Goal: Information Seeking & Learning: Learn about a topic

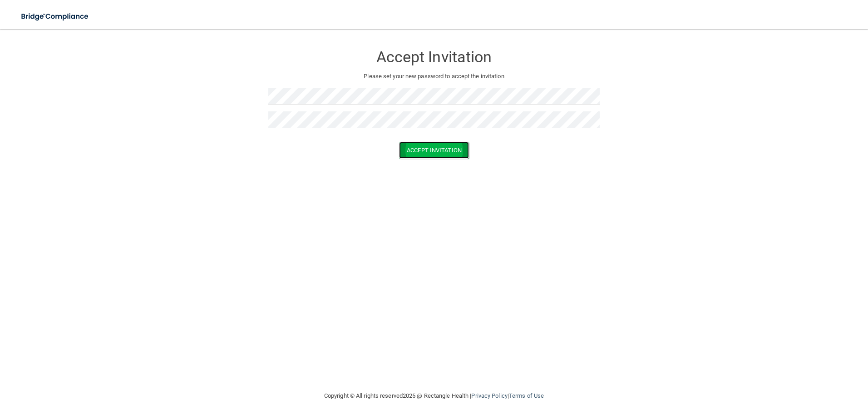
click at [449, 152] on button "Accept Invitation" at bounding box center [434, 150] width 70 height 17
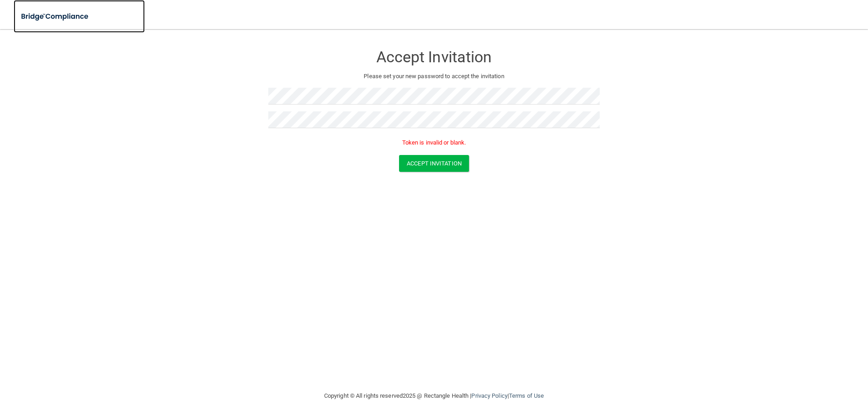
click at [54, 16] on img at bounding box center [56, 16] width 84 height 19
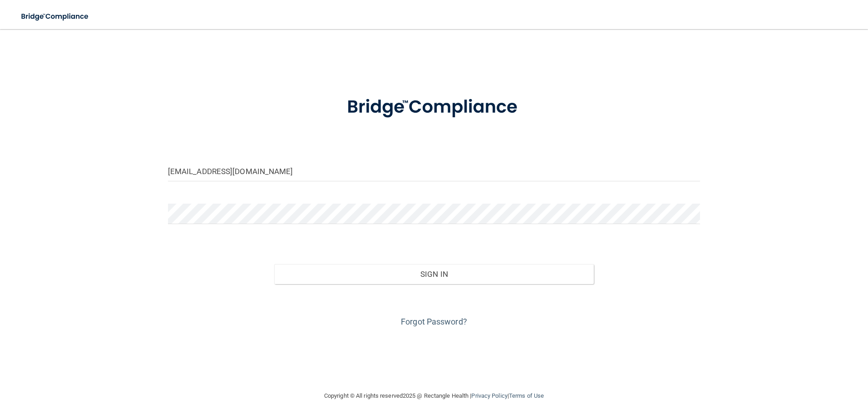
click at [342, 157] on form "alexislinderman23@gmail.com Invalid email/password. You don't have permission t…" at bounding box center [434, 206] width 533 height 245
click at [325, 166] on input "alexislinderman23@gmail.com" at bounding box center [434, 171] width 533 height 20
drag, startPoint x: 325, startPoint y: 166, endPoint x: 285, endPoint y: 164, distance: 39.5
click at [285, 164] on input "alexislinderman23@gmail.com" at bounding box center [434, 171] width 533 height 20
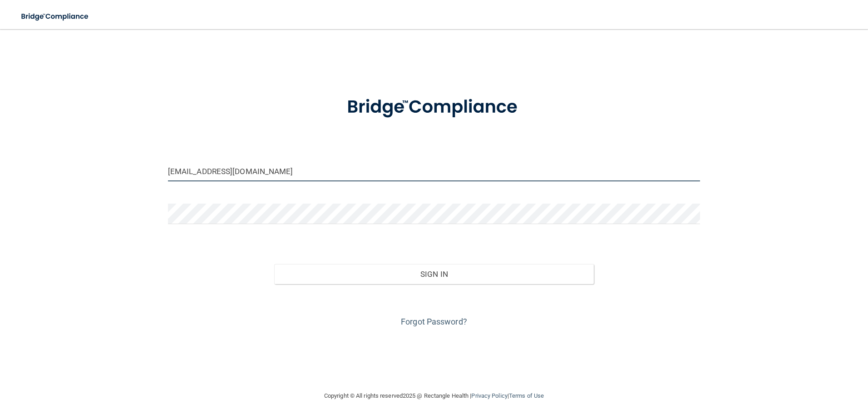
type input "[EMAIL_ADDRESS][DOMAIN_NAME]"
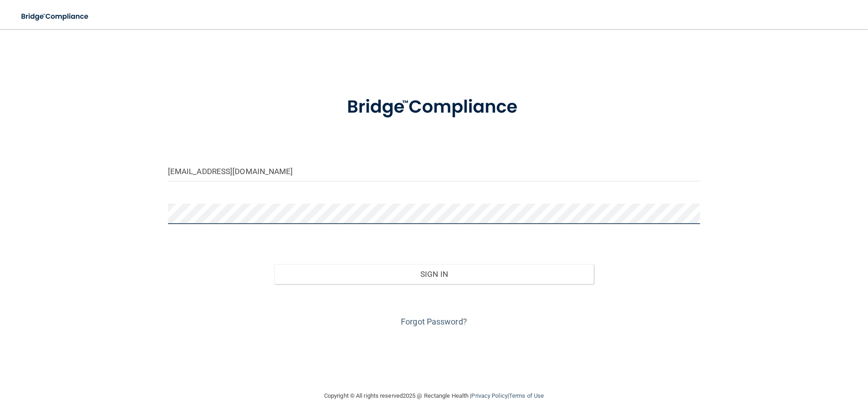
click at [274, 264] on button "Sign In" at bounding box center [434, 274] width 320 height 20
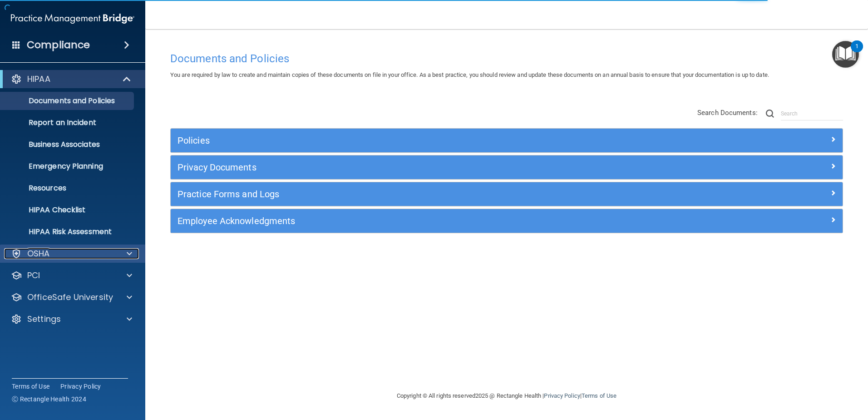
click at [72, 254] on div "OSHA" at bounding box center [60, 253] width 113 height 11
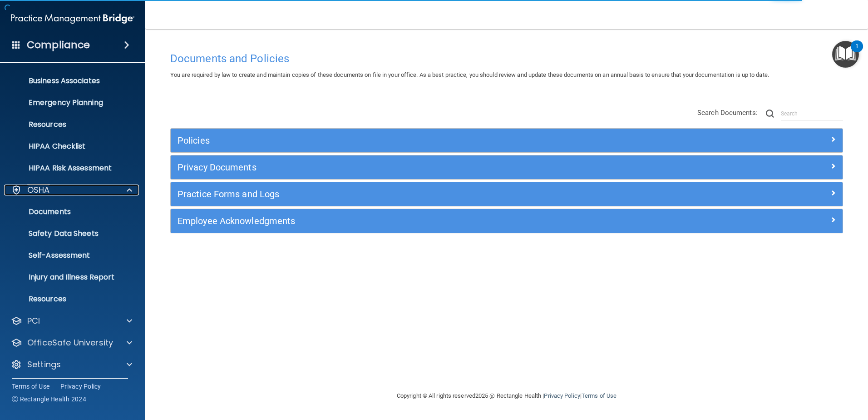
scroll to position [66, 0]
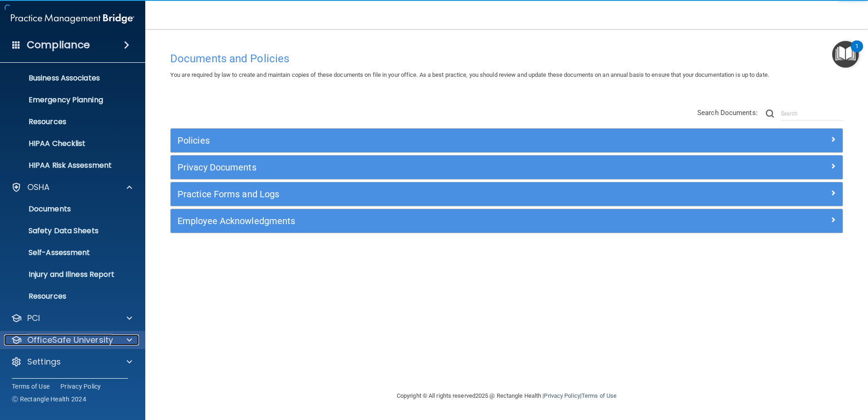
click at [126, 338] on div at bounding box center [128, 339] width 23 height 11
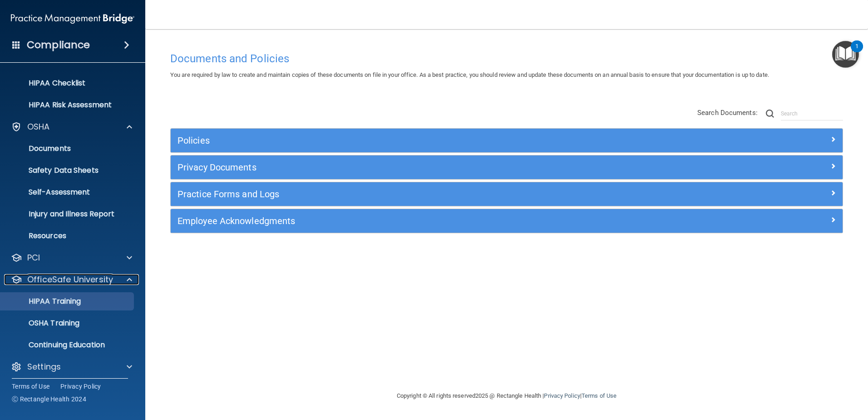
scroll to position [132, 0]
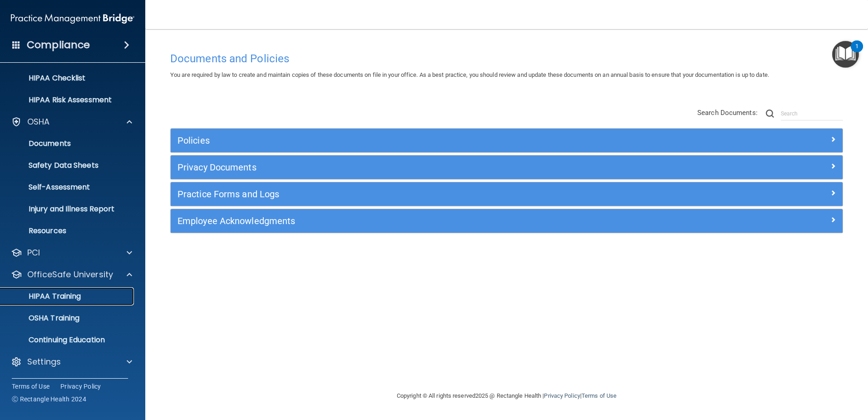
click at [54, 298] on p "HIPAA Training" at bounding box center [43, 295] width 75 height 9
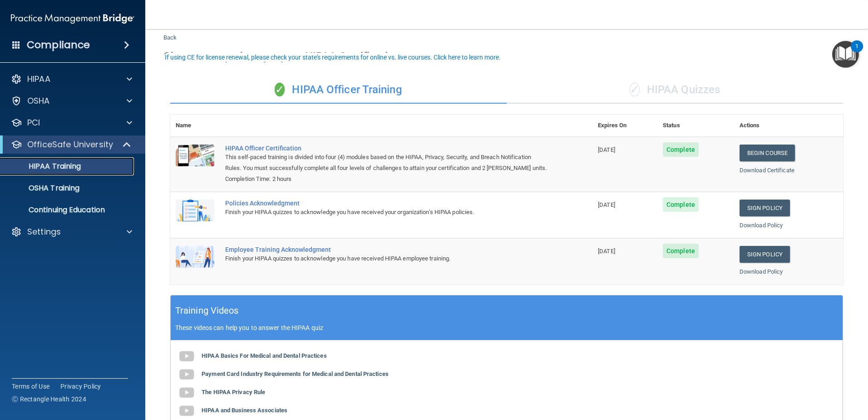
scroll to position [45, 0]
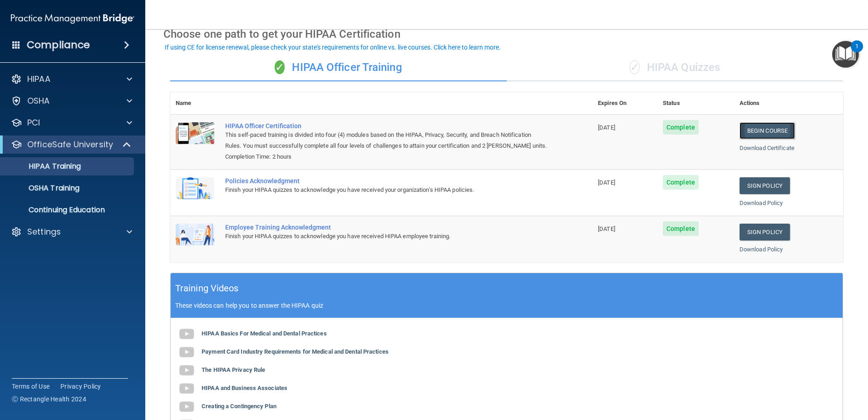
click at [749, 128] on link "Begin Course" at bounding box center [767, 130] width 55 height 17
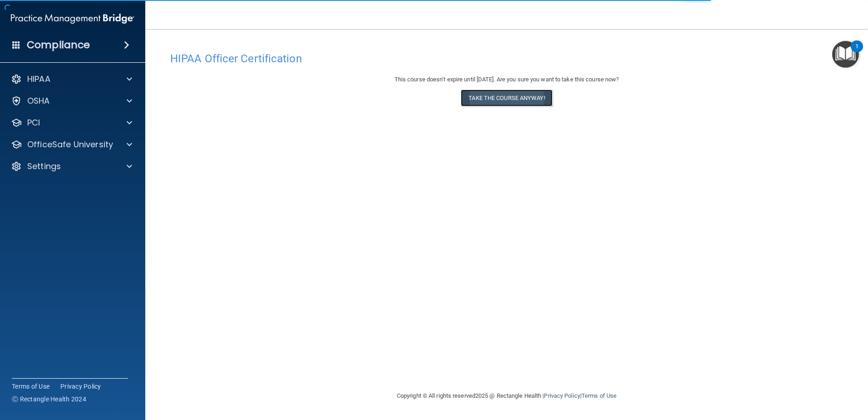
click at [537, 100] on button "Take the course anyway!" at bounding box center [506, 97] width 91 height 17
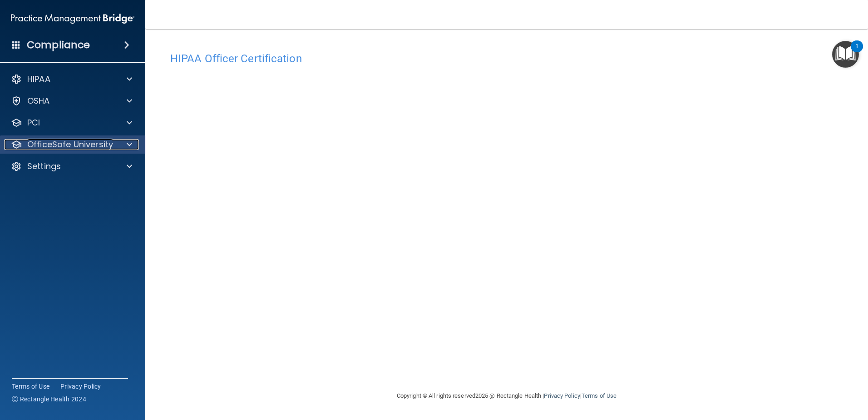
click at [109, 143] on p "OfficeSafe University" at bounding box center [70, 144] width 86 height 11
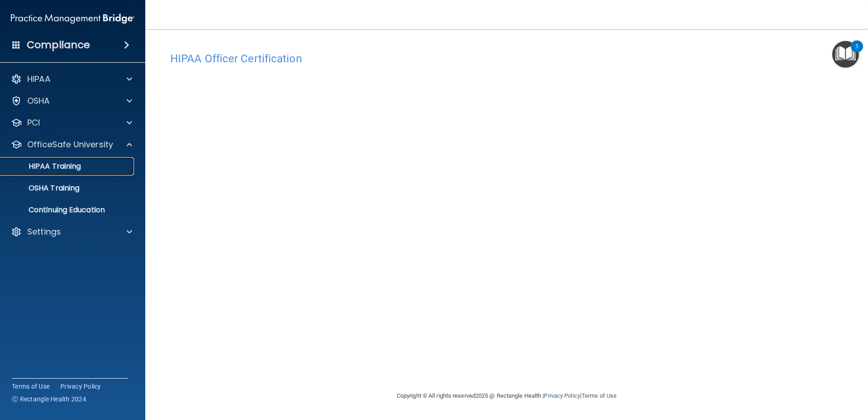
click at [80, 162] on p "HIPAA Training" at bounding box center [43, 166] width 75 height 9
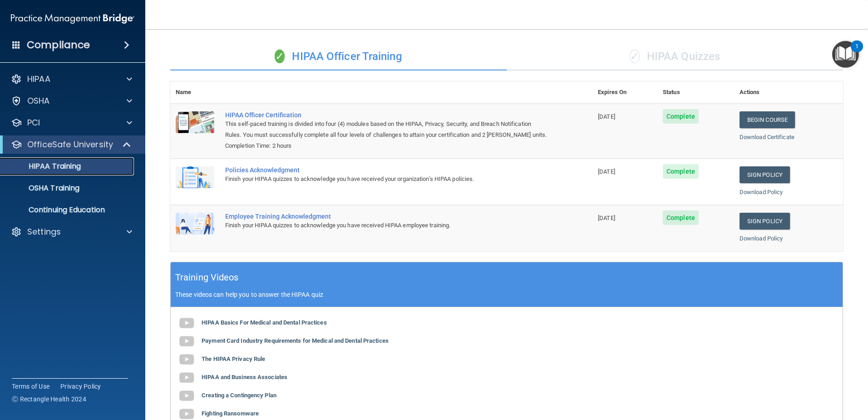
scroll to position [44, 0]
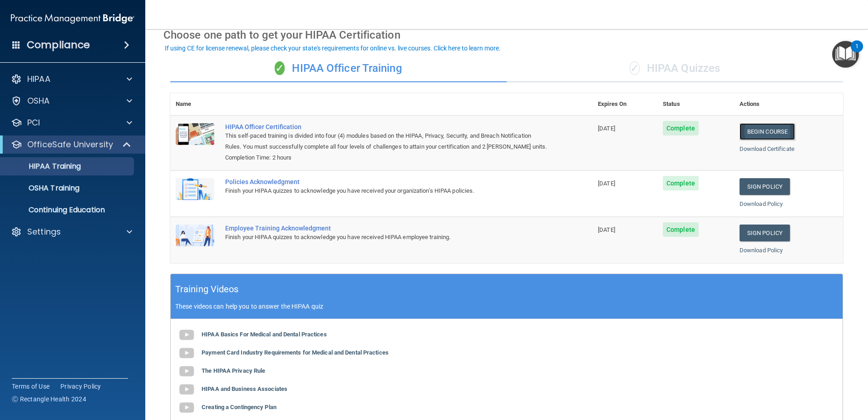
click at [772, 130] on link "Begin Course" at bounding box center [767, 131] width 55 height 17
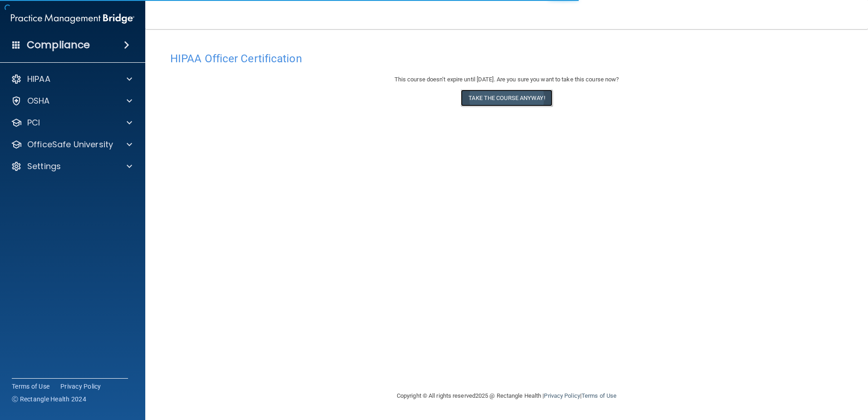
click at [514, 100] on button "Take the course anyway!" at bounding box center [506, 97] width 91 height 17
